Goal: Task Accomplishment & Management: Use online tool/utility

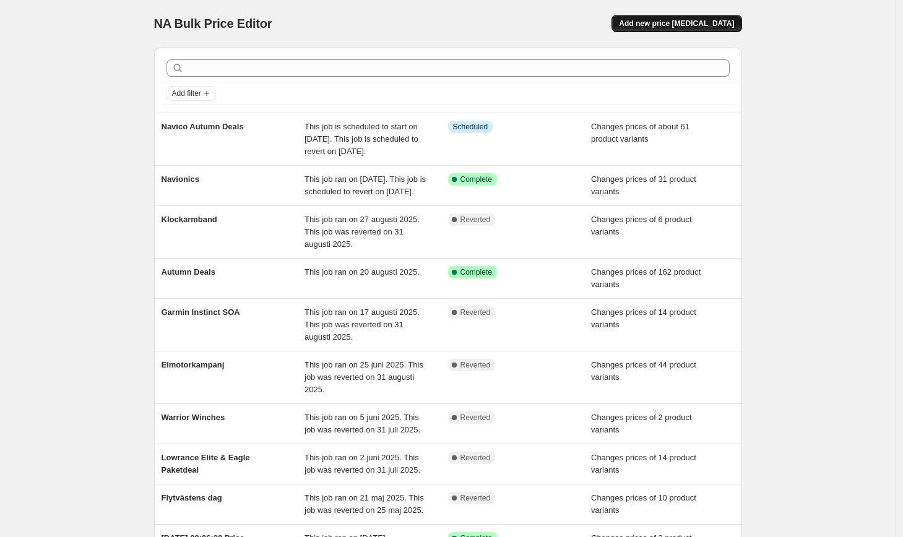
click at [705, 20] on span "Add new price [MEDICAL_DATA]" at bounding box center [676, 24] width 115 height 10
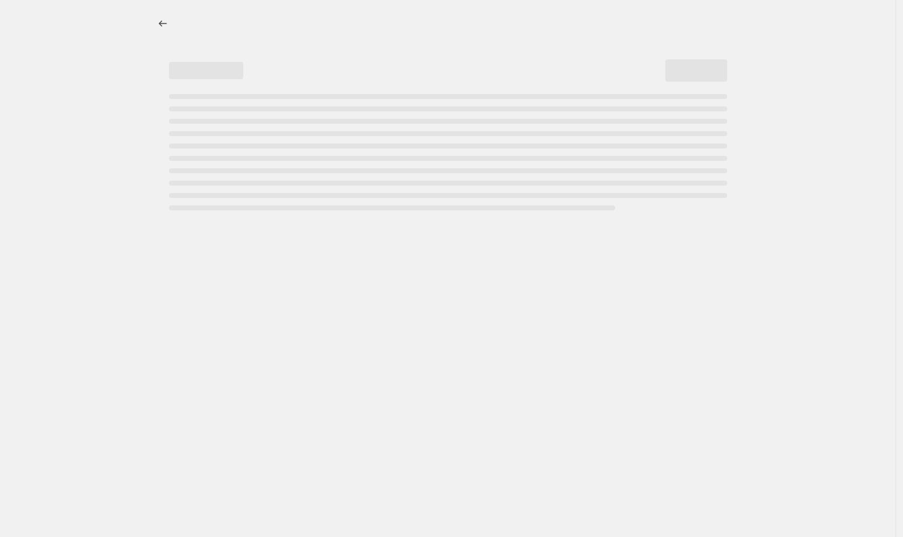
select select "percentage"
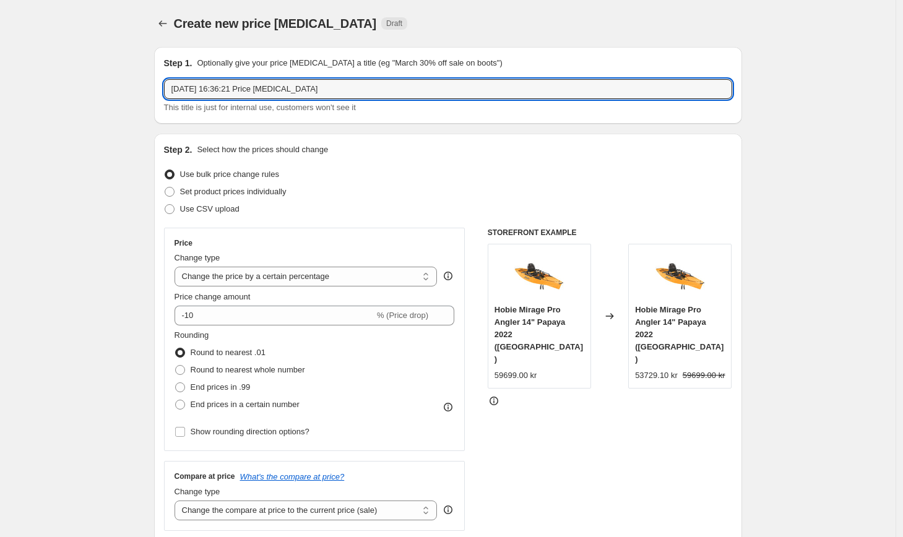
drag, startPoint x: 344, startPoint y: 87, endPoint x: 136, endPoint y: 67, distance: 208.9
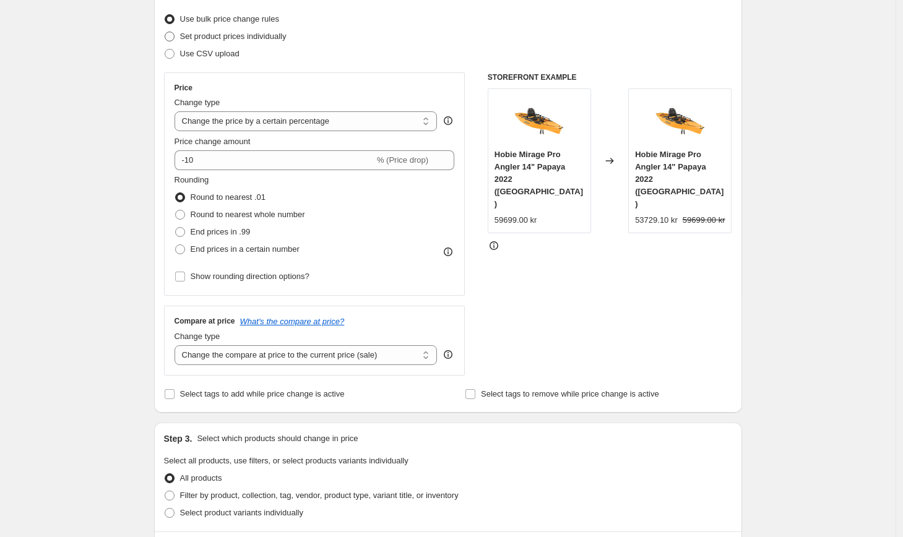
type input "Garmin Fenix 7 SOA"
click at [209, 38] on span "Set product prices individually" at bounding box center [233, 36] width 106 height 9
click at [165, 32] on input "Set product prices individually" at bounding box center [165, 32] width 1 height 1
radio input "true"
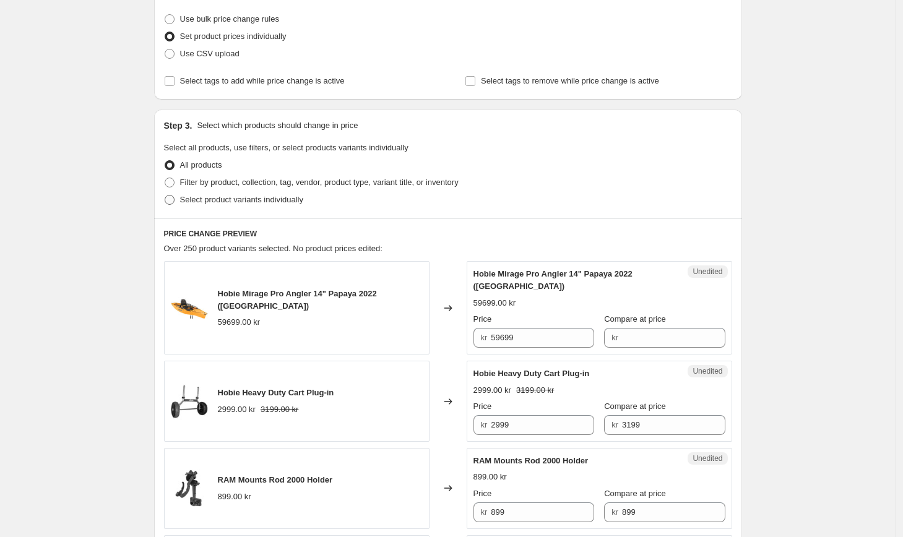
click at [235, 197] on span "Select product variants individually" at bounding box center [241, 199] width 123 height 9
click at [165, 196] on input "Select product variants individually" at bounding box center [165, 195] width 1 height 1
radio input "true"
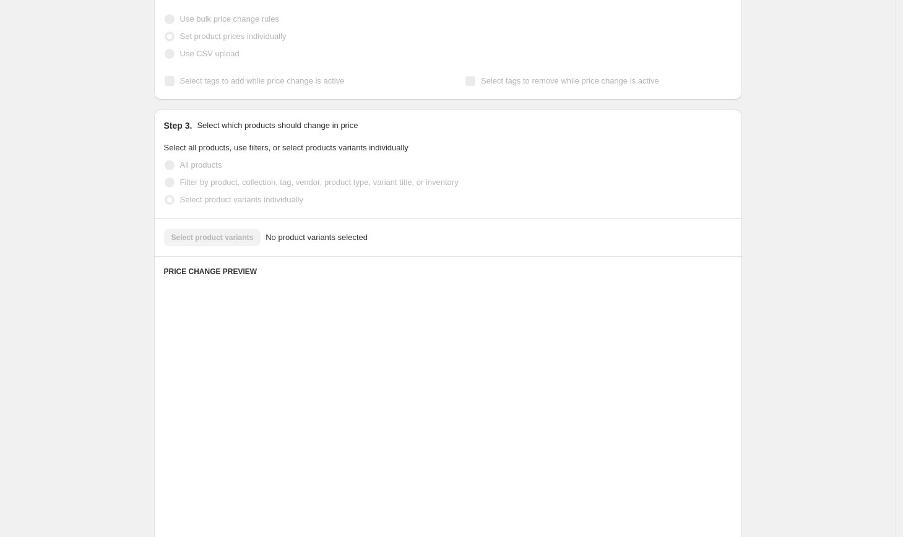
scroll to position [113, 0]
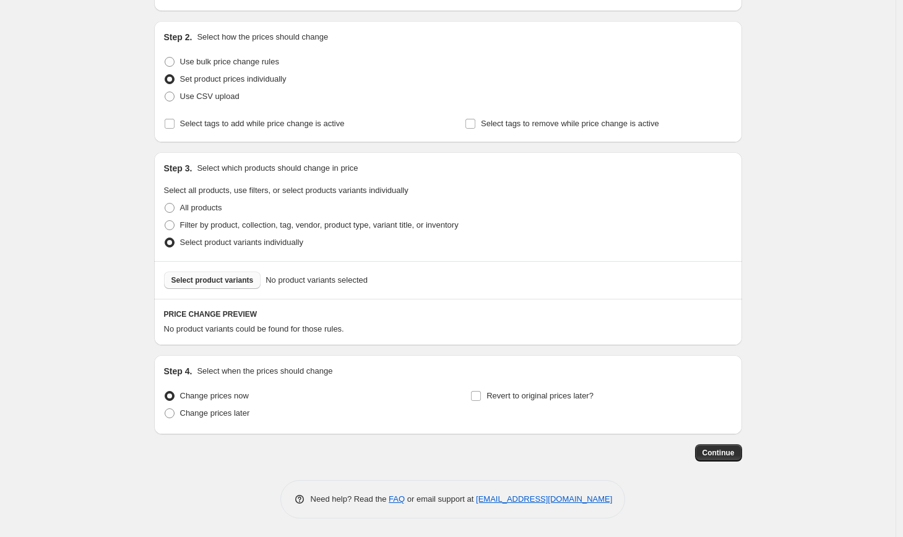
click at [207, 280] on span "Select product variants" at bounding box center [212, 280] width 82 height 10
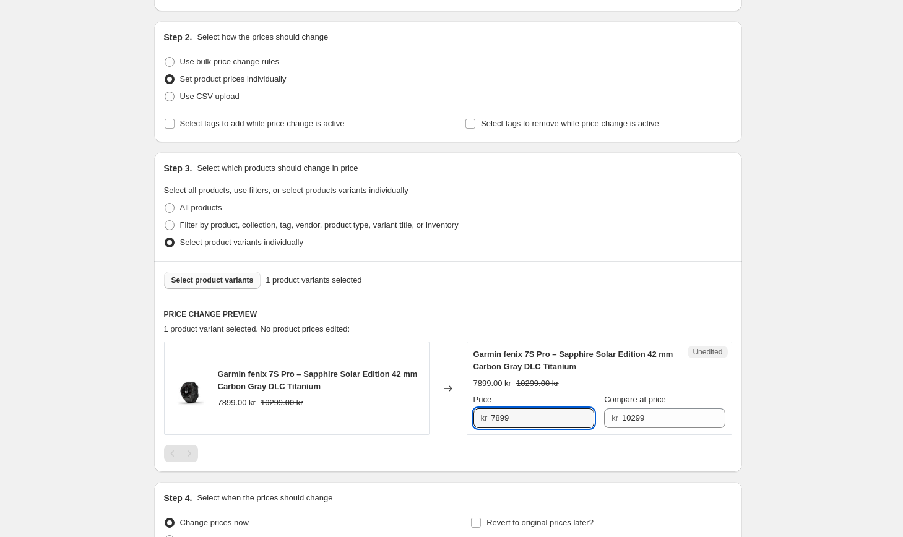
drag, startPoint x: 533, startPoint y: 417, endPoint x: 442, endPoint y: 415, distance: 91.0
click at [442, 415] on div "Garmin fenix 7S Pro – Sapphire Solar Edition 42 mm Carbon Gray DLC Titanium 789…" at bounding box center [448, 388] width 568 height 93
type input "7599"
click at [462, 462] on div "PRICE CHANGE PREVIEW 1 product variant selected. 1 product price edited: Garmin…" at bounding box center [448, 385] width 588 height 173
click at [521, 418] on input "7599" at bounding box center [542, 419] width 103 height 20
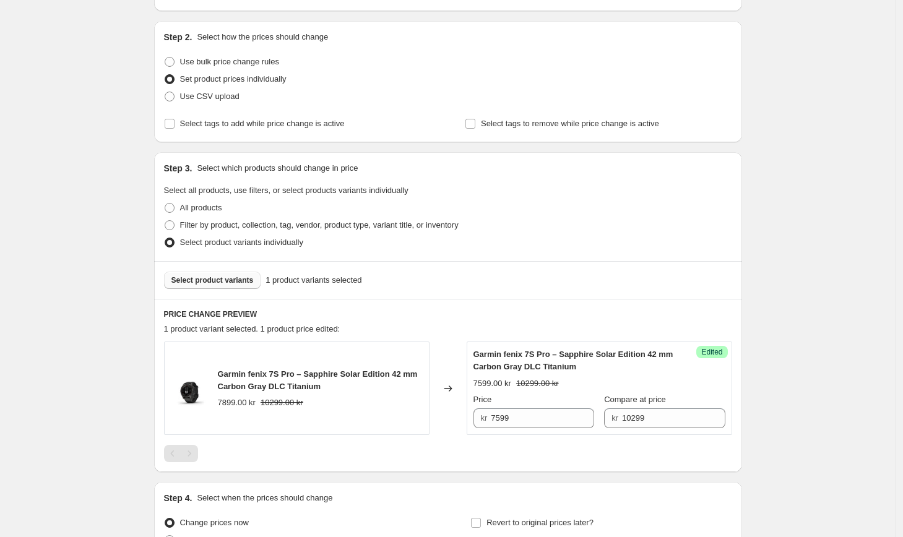
click at [210, 281] on span "Select product variants" at bounding box center [212, 280] width 82 height 10
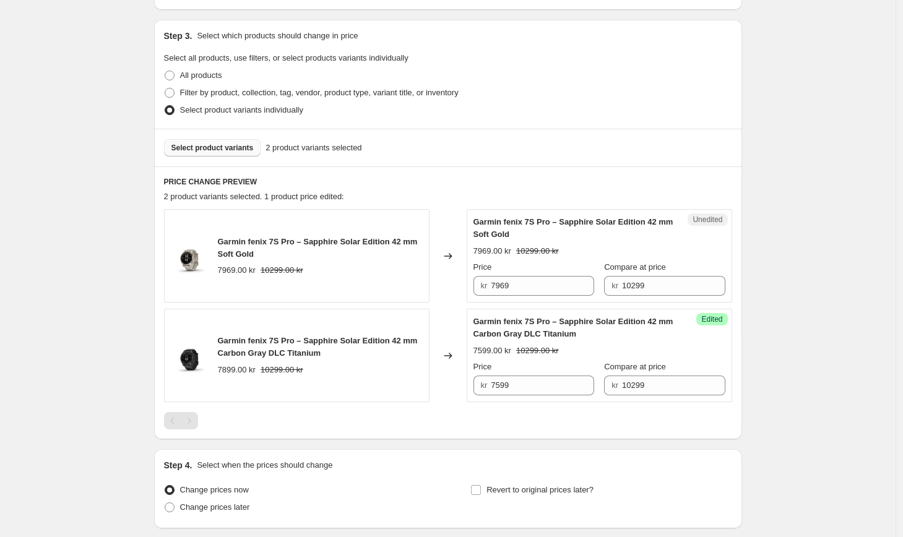
scroll to position [259, 0]
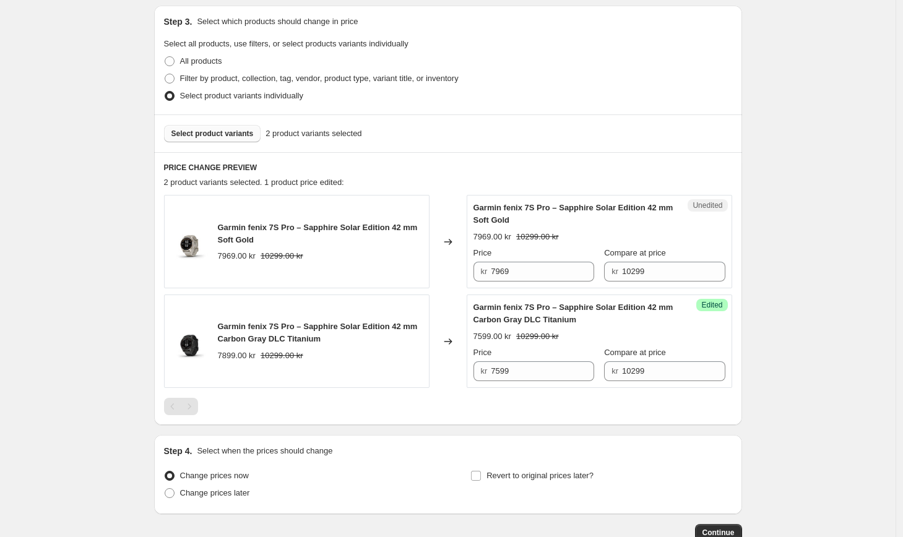
click at [230, 136] on span "Select product variants" at bounding box center [212, 134] width 82 height 10
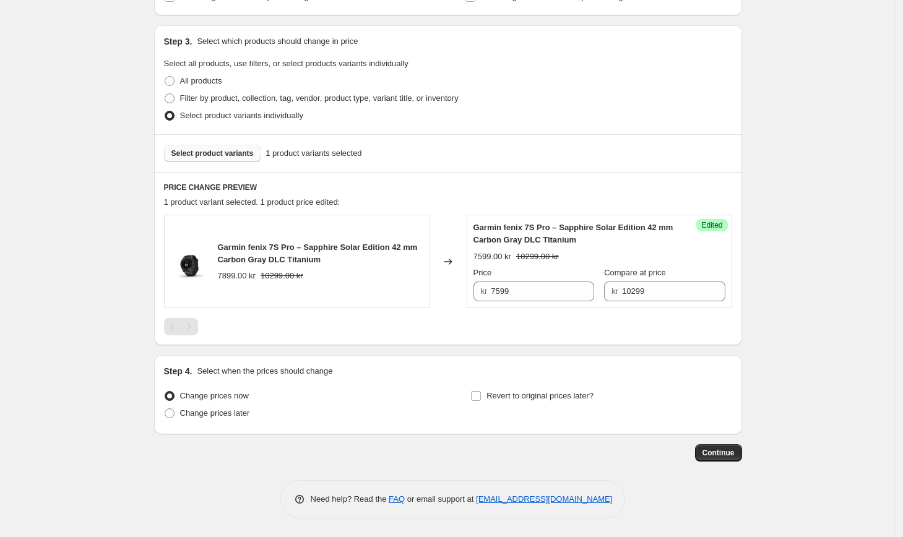
scroll to position [240, 0]
click at [189, 154] on span "Select product variants" at bounding box center [212, 154] width 82 height 10
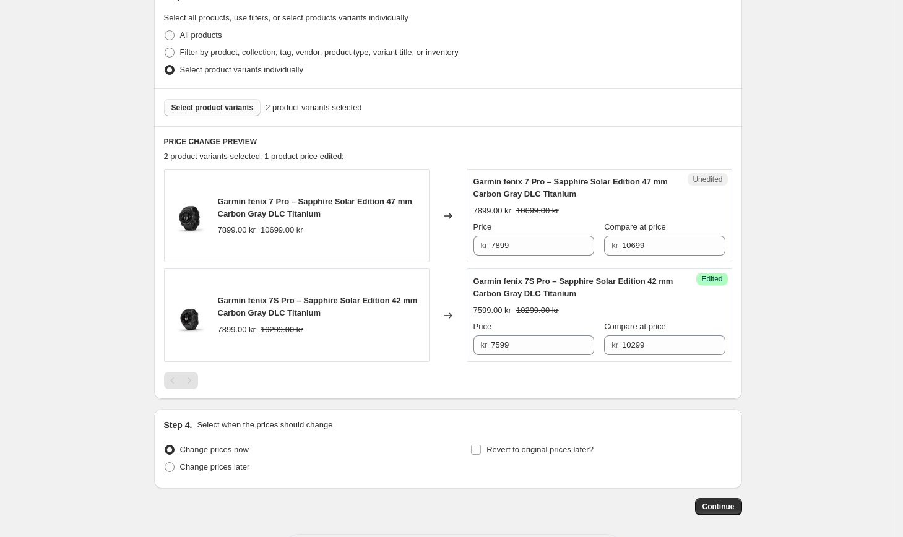
scroll to position [286, 0]
drag, startPoint x: 523, startPoint y: 242, endPoint x: 423, endPoint y: 242, distance: 100.3
click at [423, 242] on div "Garmin fenix 7 Pro – Sapphire Solar Edition 47 mm Carbon Gray DLC Titanium 7899…" at bounding box center [448, 214] width 568 height 93
type input "7599"
click at [386, 386] on div at bounding box center [448, 379] width 568 height 17
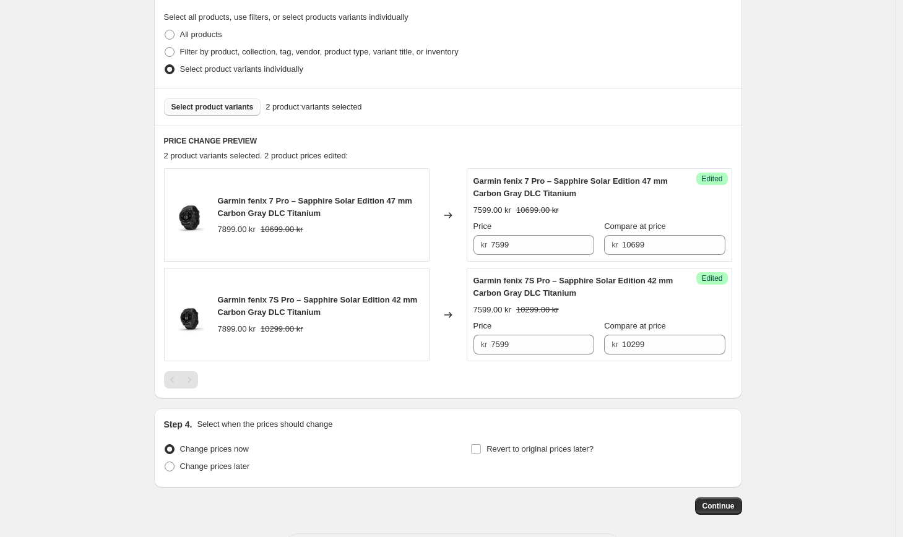
click at [227, 110] on span "Select product variants" at bounding box center [212, 107] width 82 height 10
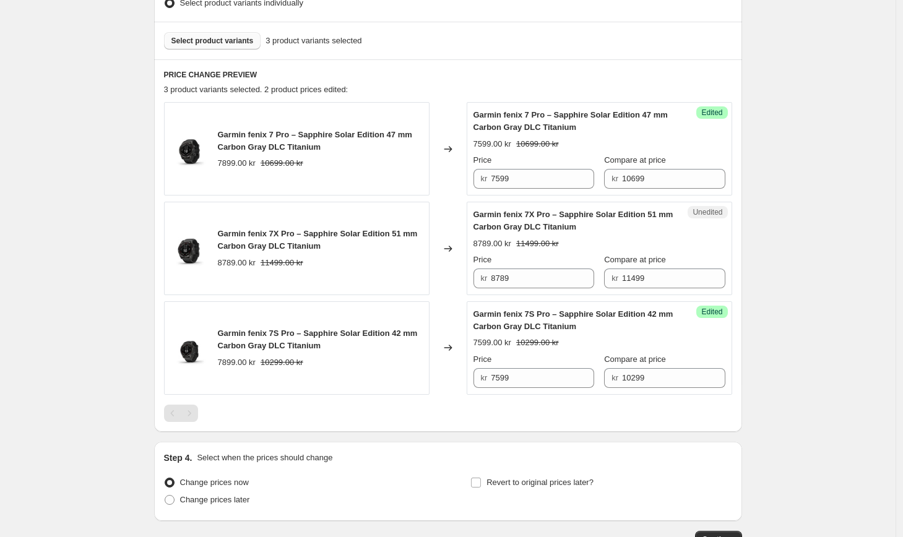
scroll to position [362, 0]
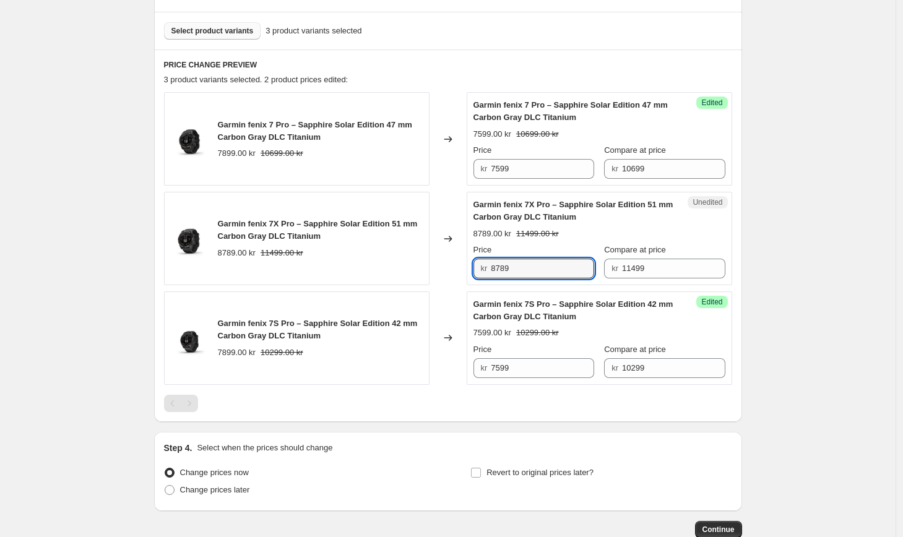
drag, startPoint x: 534, startPoint y: 272, endPoint x: 424, endPoint y: 263, distance: 110.0
click at [424, 263] on div "Garmin fenix 7X Pro – Sapphire Solar Edition 51 mm Carbon Gray DLC Titanium 878…" at bounding box center [448, 238] width 568 height 93
type input "8599"
click at [789, 238] on div "Create new price [MEDICAL_DATA]. This page is ready Create new price [MEDICAL_D…" at bounding box center [448, 126] width 896 height 976
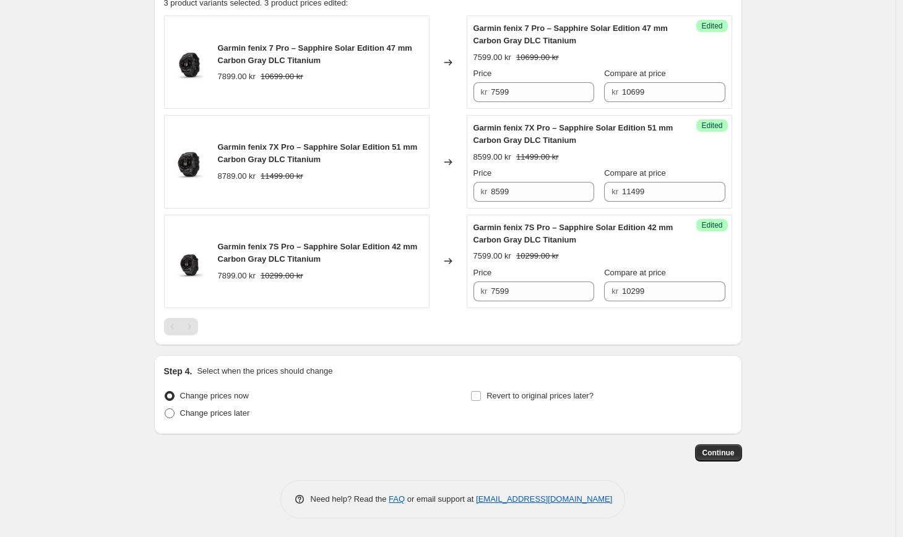
click at [227, 418] on span "Change prices later" at bounding box center [215, 413] width 70 height 12
click at [165, 409] on input "Change prices later" at bounding box center [165, 409] width 1 height 1
radio input "true"
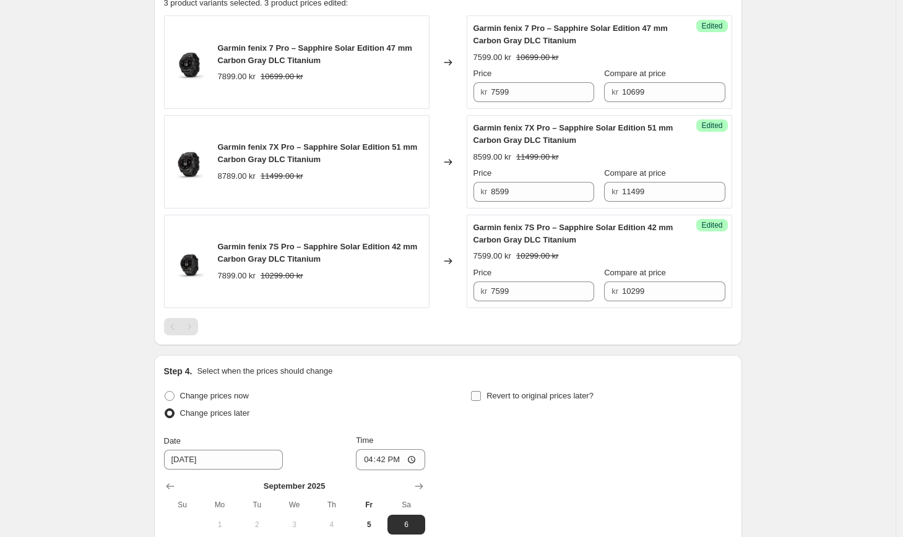
click at [487, 394] on label "Revert to original prices later?" at bounding box center [532, 396] width 123 height 17
click at [481, 394] on input "Revert to original prices later?" at bounding box center [476, 396] width 10 height 10
checkbox input "true"
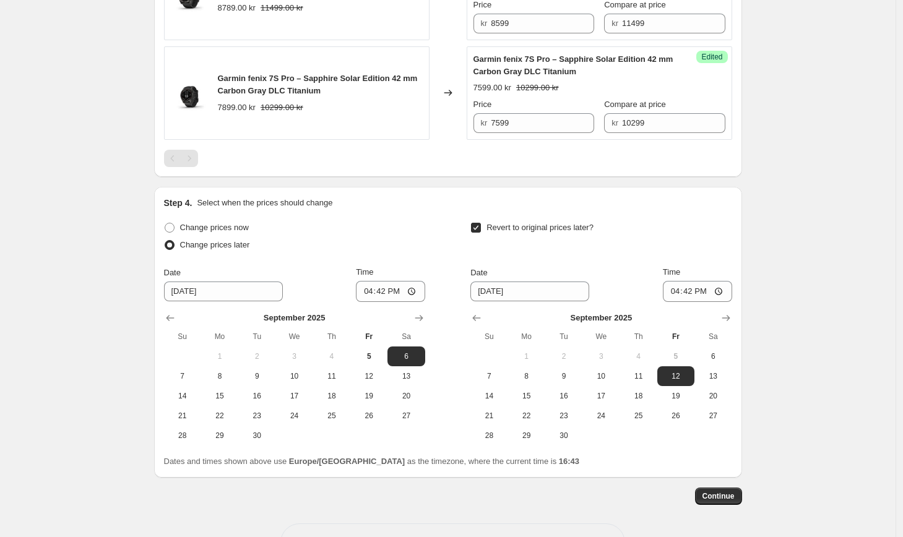
scroll to position [606, 0]
click at [184, 401] on span "14" at bounding box center [182, 397] width 27 height 10
type input "[DATE]"
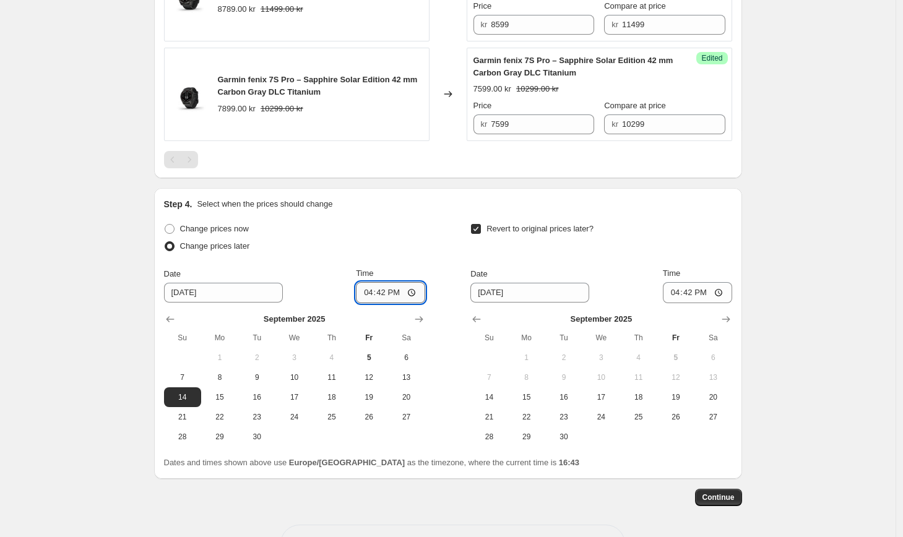
click at [385, 296] on input "16:42" at bounding box center [390, 292] width 69 height 21
type input "23:59"
click at [587, 254] on div "Revert to original prices later?" at bounding box center [601, 238] width 261 height 37
click at [497, 436] on span "28" at bounding box center [488, 437] width 27 height 10
type input "[DATE]"
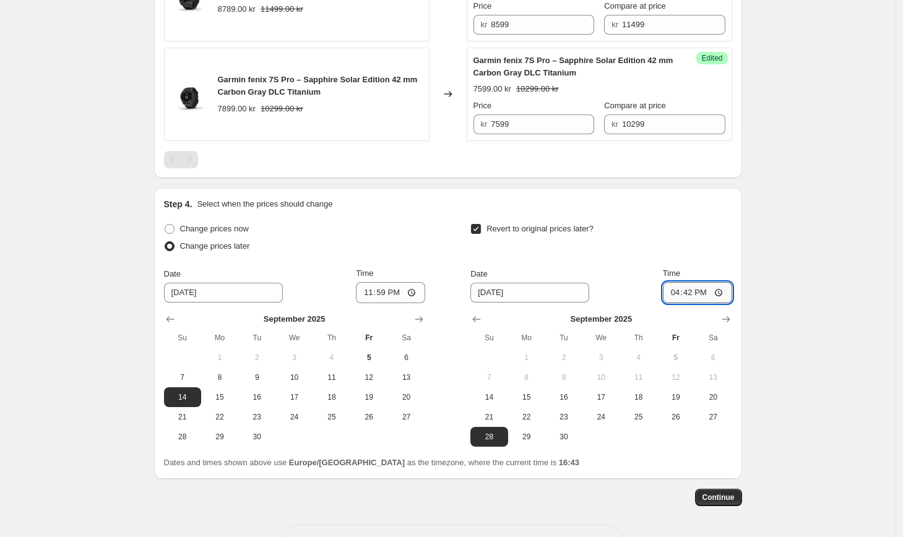
click at [694, 293] on input "16:42" at bounding box center [697, 292] width 69 height 21
type input "23:59"
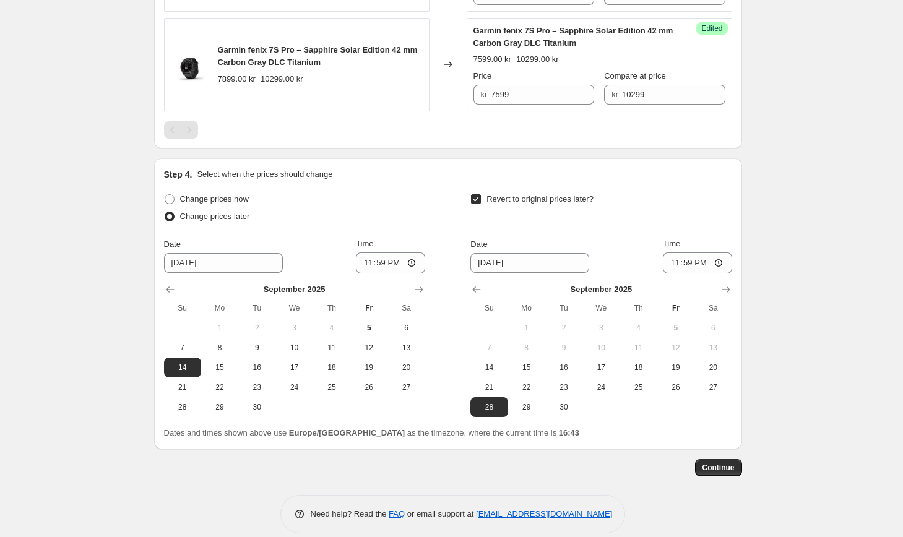
scroll to position [651, 0]
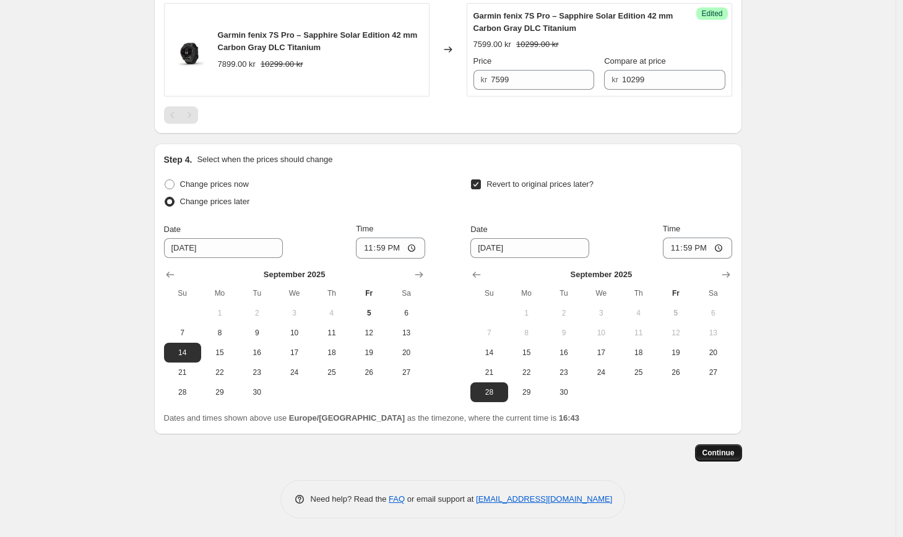
click at [716, 451] on span "Continue" at bounding box center [719, 453] width 32 height 10
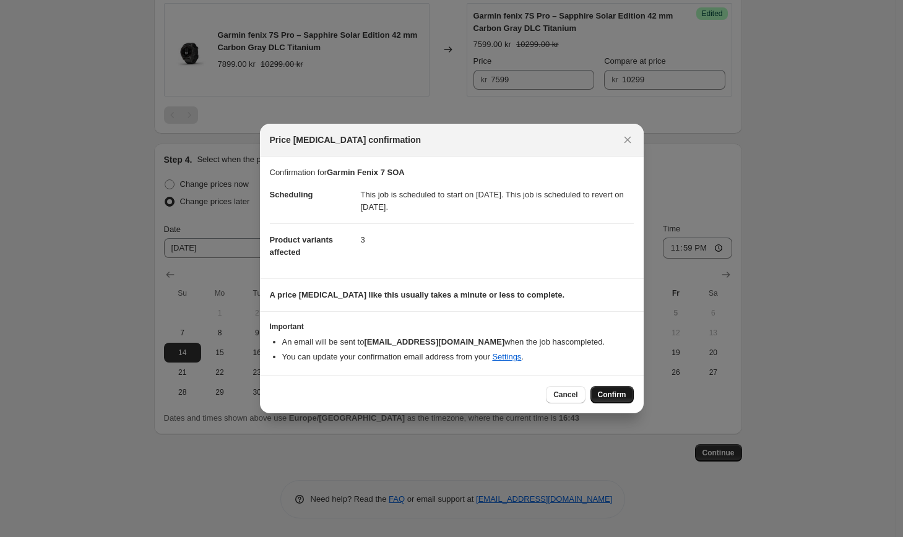
click at [605, 394] on span "Confirm" at bounding box center [612, 395] width 28 height 10
